Goal: Information Seeking & Learning: Learn about a topic

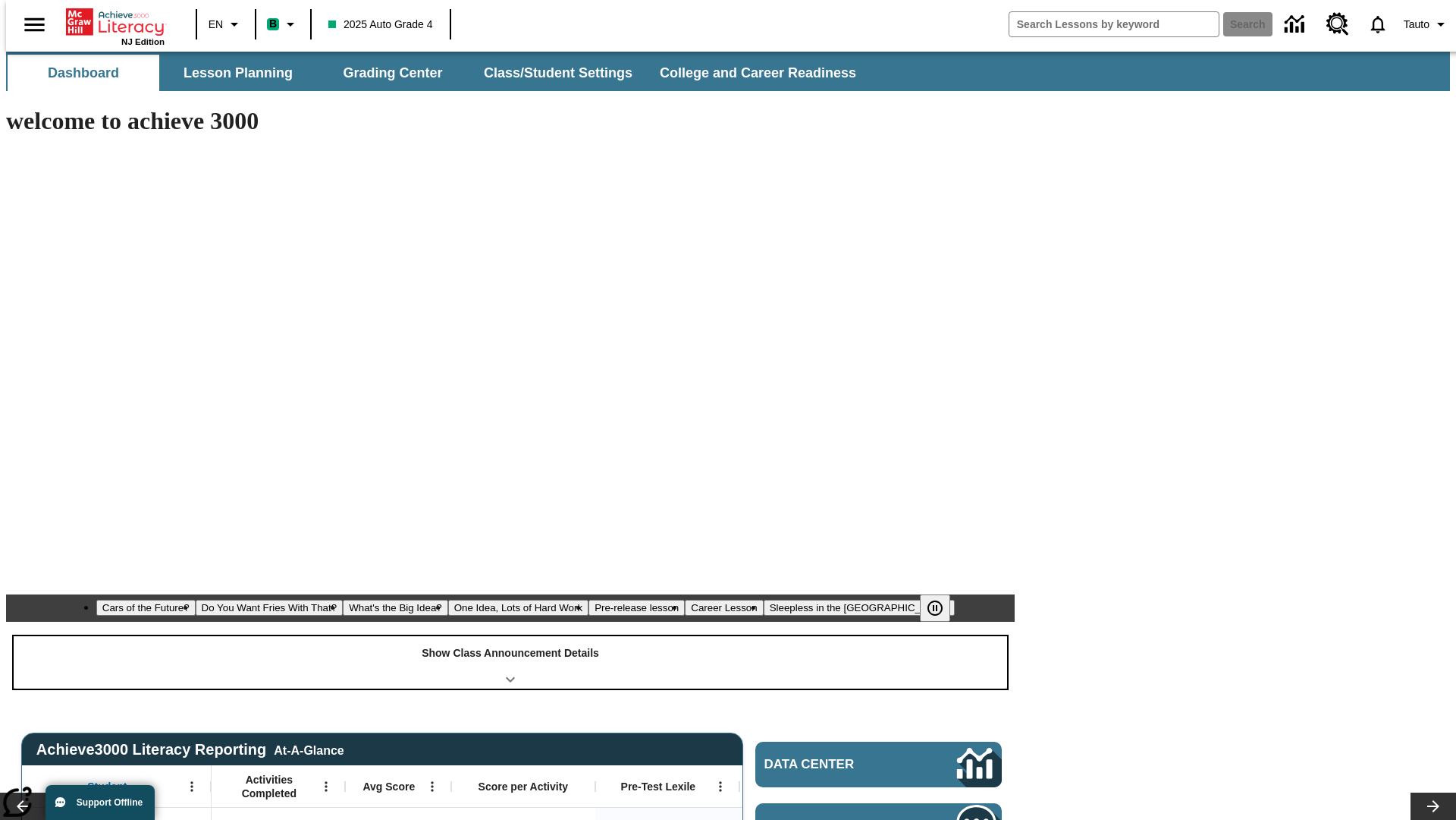
click at [510, 636] on div "Show Class Announcement Details" at bounding box center [510, 661] width 994 height 52
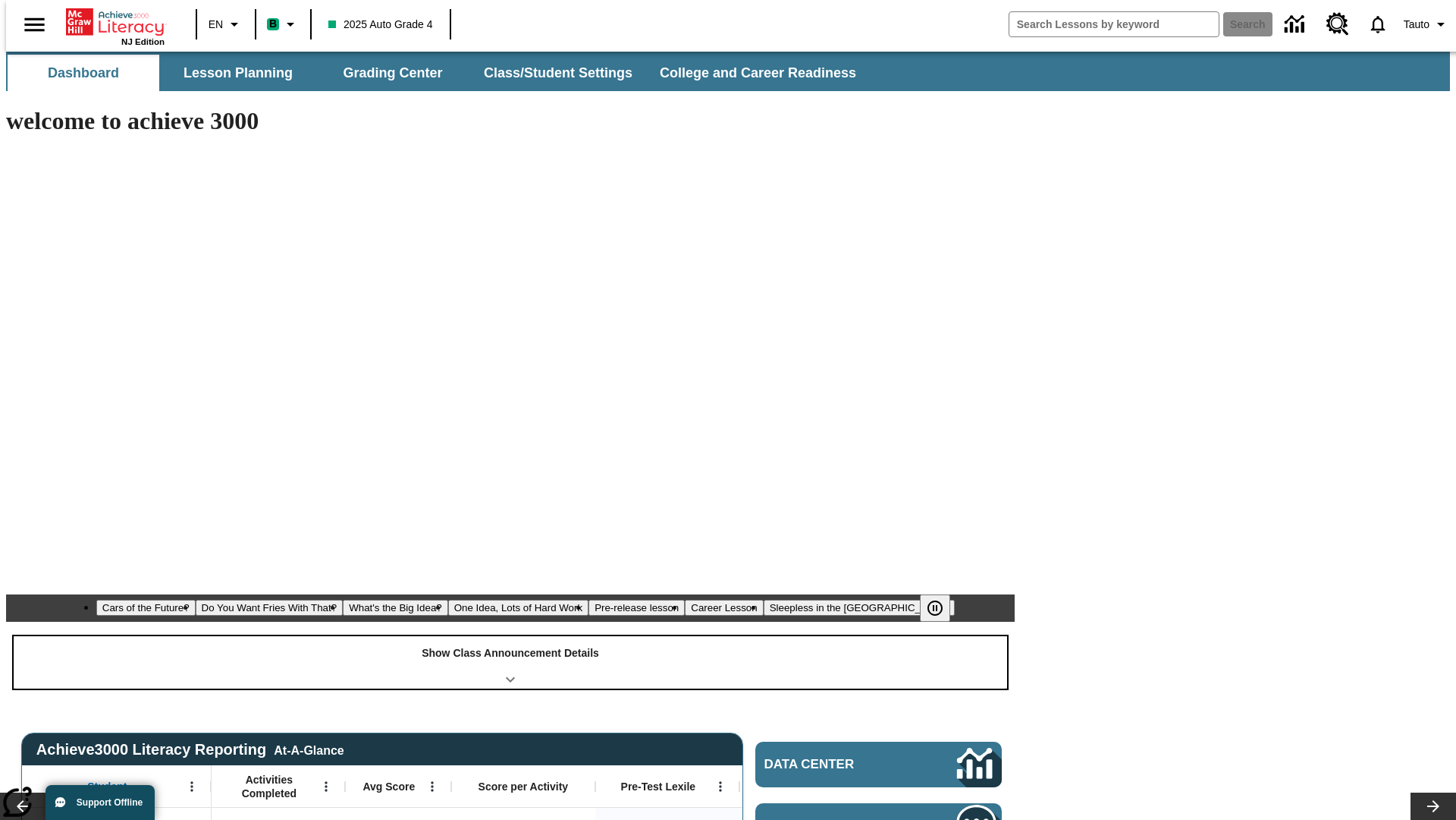
click at [510, 636] on div "Show Class Announcement Details" at bounding box center [510, 661] width 994 height 52
